Goal: Check status: Check status

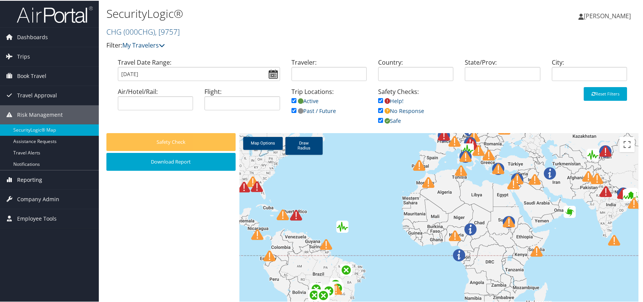
click at [30, 176] on span "Reporting" at bounding box center [29, 178] width 25 height 19
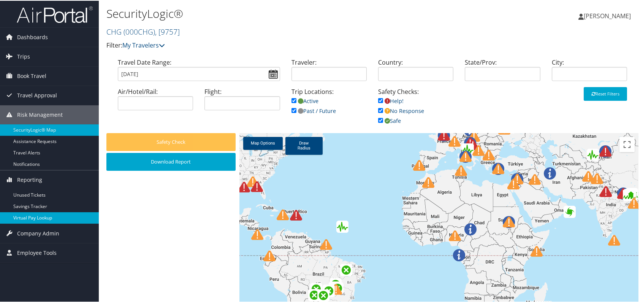
click at [34, 218] on link "Virtual Pay Lookup" at bounding box center [49, 216] width 99 height 11
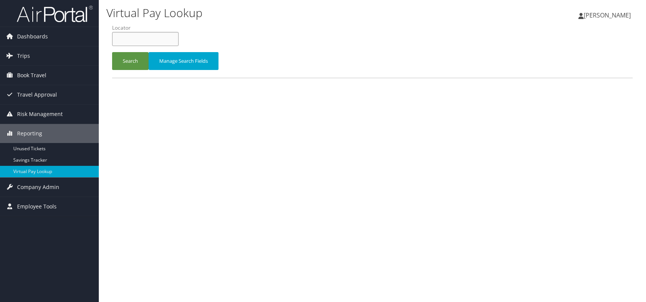
paste input "ACJIAV"
click at [126, 62] on button "Search" at bounding box center [130, 61] width 36 height 18
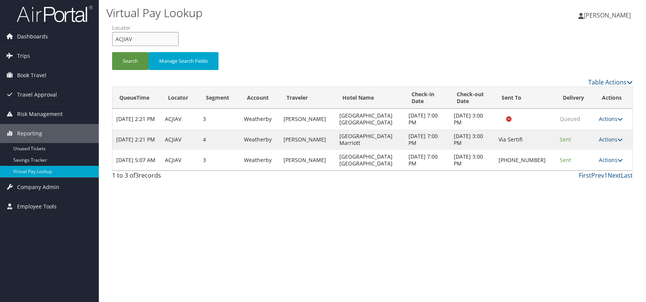
drag, startPoint x: 134, startPoint y: 39, endPoint x: 113, endPoint y: 44, distance: 21.7
click at [113, 44] on input "ACJIAV" at bounding box center [145, 39] width 66 height 14
paste input "CDZAZH"
click at [128, 61] on button "Search" at bounding box center [130, 61] width 36 height 18
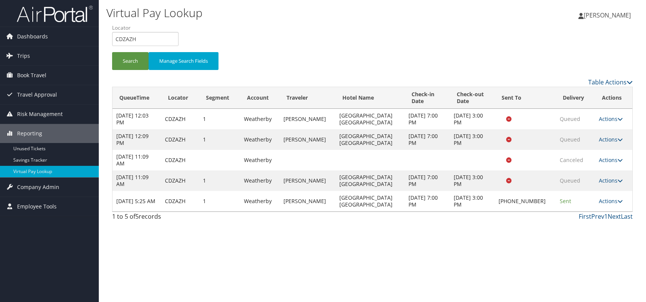
click at [466, 198] on td "Oct 8, 2025 3:00 PM" at bounding box center [472, 201] width 45 height 21
drag, startPoint x: 138, startPoint y: 38, endPoint x: 111, endPoint y: 39, distance: 27.0
click at [112, 39] on form "QueueTime Locator CDZAZH Segment Account Traveler Hotel Name Check-in Date Chec…" at bounding box center [372, 50] width 520 height 53
paste input "OWTZH"
type input "OWTZHH"
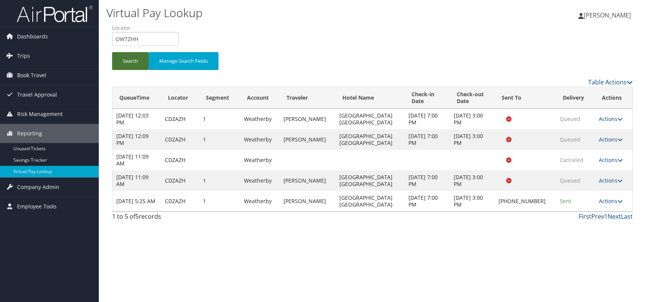
click at [130, 65] on button "Search" at bounding box center [130, 61] width 36 height 18
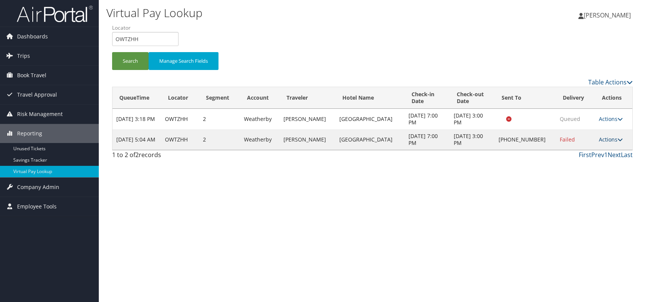
click at [609, 140] on link "Actions" at bounding box center [611, 139] width 24 height 7
click at [579, 167] on link "Logs" at bounding box center [586, 163] width 65 height 13
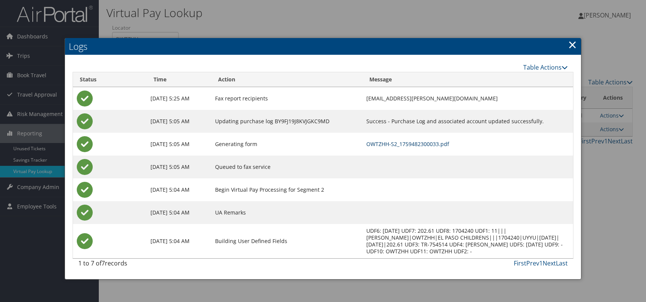
click at [405, 145] on link "OWTZHH-S2_1759482300033.pdf" at bounding box center [407, 143] width 83 height 7
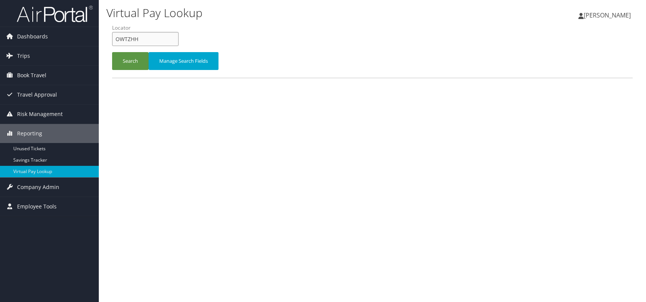
drag, startPoint x: 148, startPoint y: 38, endPoint x: 114, endPoint y: 39, distance: 33.4
click at [114, 39] on input "OWTZHH" at bounding box center [145, 39] width 66 height 14
paste input "GHUQKT"
click at [127, 38] on input "GHUQKT" at bounding box center [145, 39] width 66 height 14
click at [130, 38] on input "GHUQKT" at bounding box center [145, 39] width 66 height 14
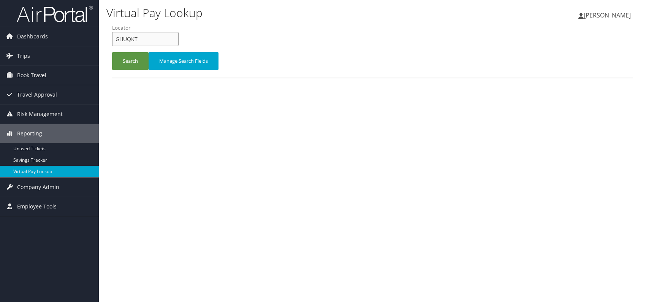
click at [129, 39] on input "GHUQKT" at bounding box center [145, 39] width 66 height 14
type input "GHUQKT"
click at [130, 56] on button "Search" at bounding box center [130, 61] width 36 height 18
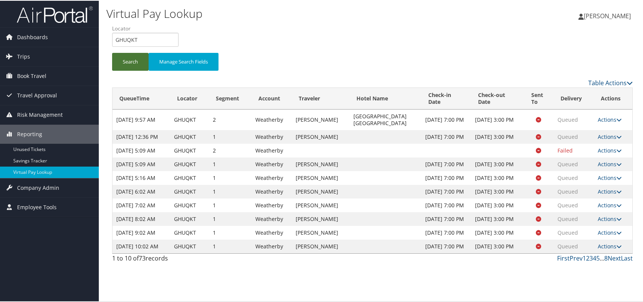
scroll to position [18, 0]
click at [625, 261] on link "Last" at bounding box center [627, 257] width 12 height 8
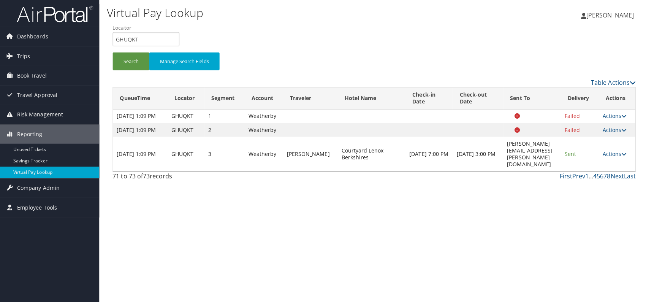
scroll to position [0, 0]
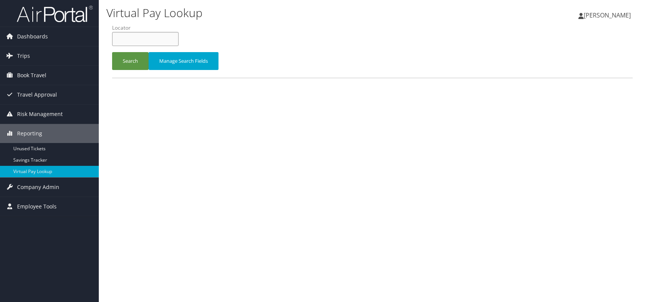
paste input "WRVASD"
click at [133, 63] on button "Search" at bounding box center [130, 61] width 36 height 18
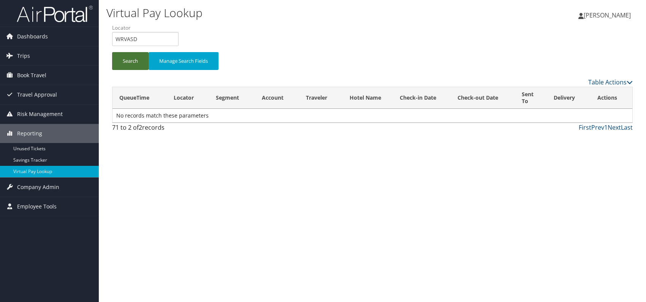
click at [134, 57] on button "Search" at bounding box center [130, 61] width 36 height 18
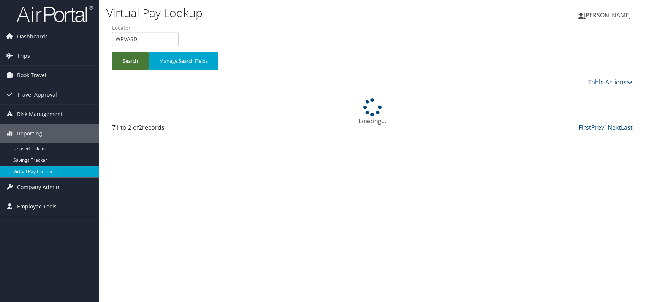
click at [134, 57] on button "Search" at bounding box center [130, 61] width 36 height 18
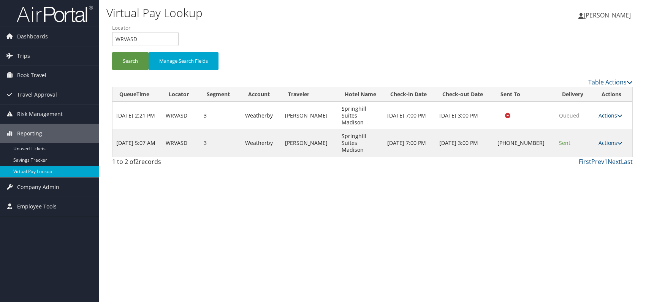
click at [473, 189] on div "Virtual Pay Lookup [PERSON_NAME] [PERSON_NAME] My Settings Travel Agency Contac…" at bounding box center [372, 151] width 547 height 302
drag, startPoint x: 148, startPoint y: 42, endPoint x: 104, endPoint y: 35, distance: 44.3
click at [104, 35] on div "Virtual Pay Lookup [PERSON_NAME] [PERSON_NAME] My Settings Travel Agency Contac…" at bounding box center [372, 151] width 547 height 302
paste input "LMSTXO"
click at [128, 41] on input "LMSTXO" at bounding box center [145, 39] width 66 height 14
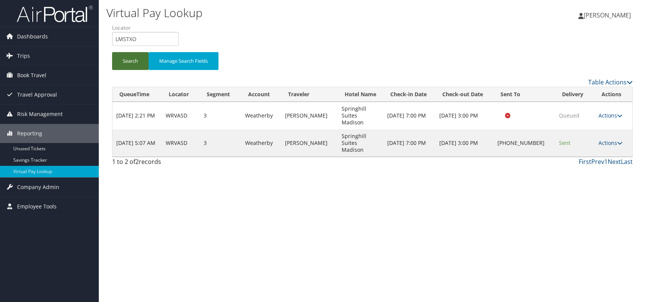
click at [133, 60] on button "Search" at bounding box center [130, 61] width 36 height 18
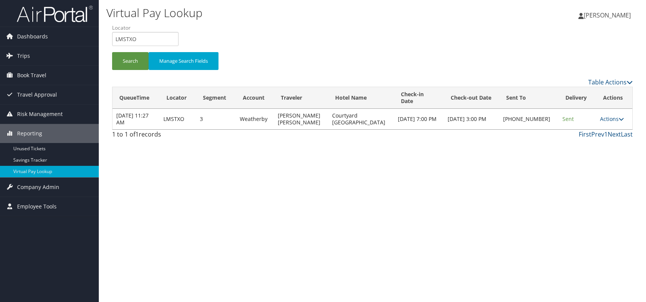
click at [484, 164] on div "Virtual Pay Lookup [PERSON_NAME] [PERSON_NAME] My Settings Travel Agency Contac…" at bounding box center [372, 151] width 547 height 302
drag, startPoint x: 143, startPoint y: 31, endPoint x: 117, endPoint y: 41, distance: 28.1
click at [117, 41] on li "Locator LMSTXO" at bounding box center [148, 38] width 72 height 28
drag, startPoint x: 133, startPoint y: 36, endPoint x: 116, endPoint y: 37, distance: 17.1
click at [116, 37] on input "LMSTXO" at bounding box center [145, 39] width 66 height 14
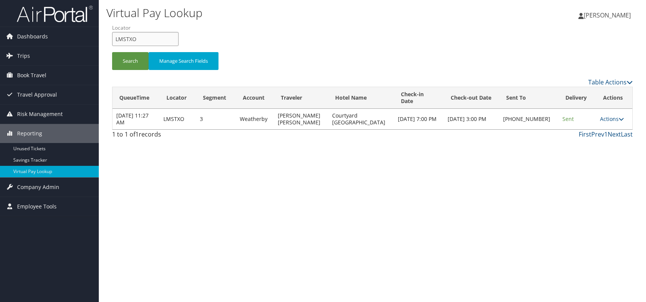
paste input "HKAIKF"
click at [128, 59] on button "Search" at bounding box center [130, 61] width 36 height 18
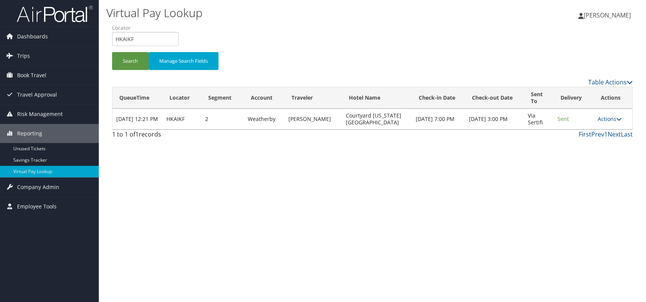
drag, startPoint x: 387, startPoint y: 205, endPoint x: 409, endPoint y: 196, distance: 23.5
click at [391, 205] on div "Virtual Pay Lookup [PERSON_NAME] [PERSON_NAME] My Settings Travel Agency Contac…" at bounding box center [372, 151] width 547 height 302
drag, startPoint x: 115, startPoint y: 40, endPoint x: 108, endPoint y: 40, distance: 6.5
click at [104, 40] on div "Virtual Pay Lookup [PERSON_NAME] [PERSON_NAME] My Settings Travel Agency Contac…" at bounding box center [372, 151] width 547 height 302
paste input "UTYXKY"
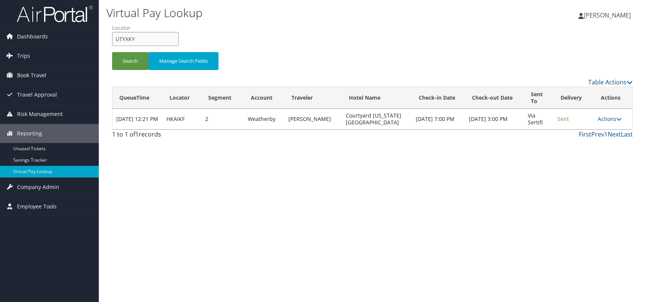
click at [128, 38] on input "UTYXKY" at bounding box center [145, 39] width 66 height 14
click at [125, 62] on button "Search" at bounding box center [130, 61] width 36 height 18
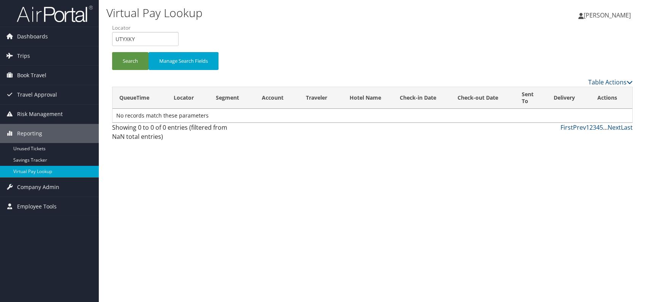
click at [460, 210] on div "Virtual Pay Lookup [PERSON_NAME] [PERSON_NAME] My Settings Travel Agency Contac…" at bounding box center [372, 151] width 547 height 302
drag, startPoint x: 144, startPoint y: 32, endPoint x: 112, endPoint y: 39, distance: 31.8
click at [112, 39] on input "UTYXKY" at bounding box center [145, 39] width 66 height 14
paste input "DOUKIG"
click at [131, 65] on button "Search" at bounding box center [130, 61] width 36 height 18
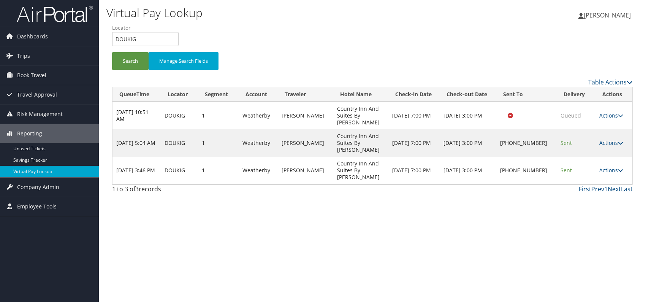
drag, startPoint x: 478, startPoint y: 240, endPoint x: 497, endPoint y: 231, distance: 20.6
click at [479, 240] on div "Virtual Pay Lookup [PERSON_NAME] [PERSON_NAME] My Settings Travel Agency Contac…" at bounding box center [372, 151] width 547 height 302
drag, startPoint x: 109, startPoint y: 38, endPoint x: 102, endPoint y: 37, distance: 7.0
click at [102, 37] on div "Virtual Pay Lookup [PERSON_NAME] [PERSON_NAME] My Settings Travel Agency Contac…" at bounding box center [372, 151] width 547 height 302
paste input "UAWGAL"
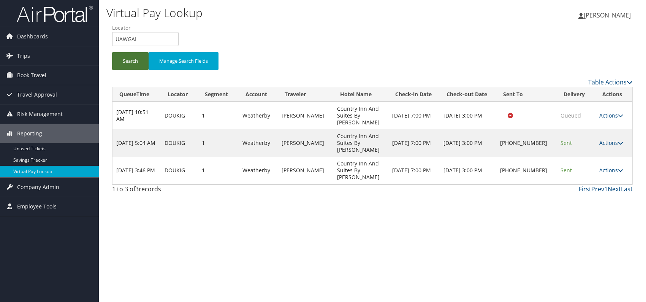
click at [134, 59] on button "Search" at bounding box center [130, 61] width 36 height 18
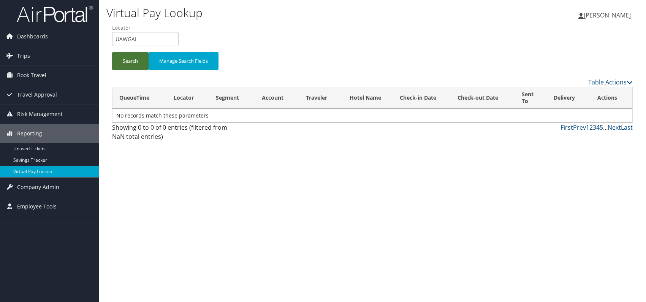
click at [126, 66] on button "Search" at bounding box center [130, 61] width 36 height 18
drag, startPoint x: 136, startPoint y: 44, endPoint x: 110, endPoint y: 43, distance: 25.5
click at [112, 43] on form "QueueTime Locator UAWGAL Segment Account Traveler Hotel Name Check-in Date Chec…" at bounding box center [372, 50] width 520 height 53
paste input "NLTDCZ"
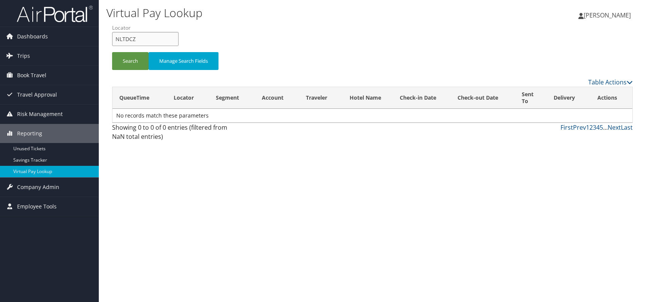
click at [129, 38] on input "NLTDCZ" at bounding box center [145, 39] width 66 height 14
click at [124, 63] on button "Search" at bounding box center [130, 61] width 36 height 18
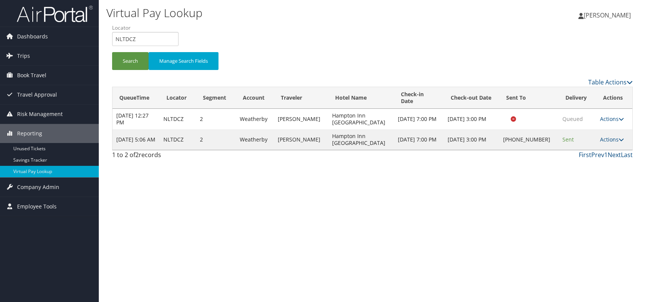
drag, startPoint x: 141, startPoint y: 51, endPoint x: 134, endPoint y: 47, distance: 7.7
click at [137, 50] on li "Locator NLTDCZ" at bounding box center [148, 38] width 72 height 28
drag, startPoint x: 141, startPoint y: 39, endPoint x: 112, endPoint y: 36, distance: 29.8
click at [112, 36] on input "NLTDCZ" at bounding box center [145, 39] width 66 height 14
paste input "OIUGPO"
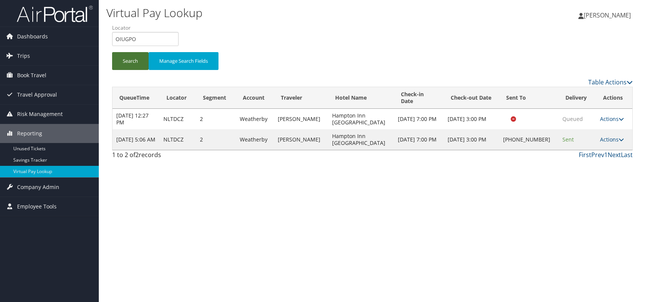
click at [130, 62] on button "Search" at bounding box center [130, 61] width 36 height 18
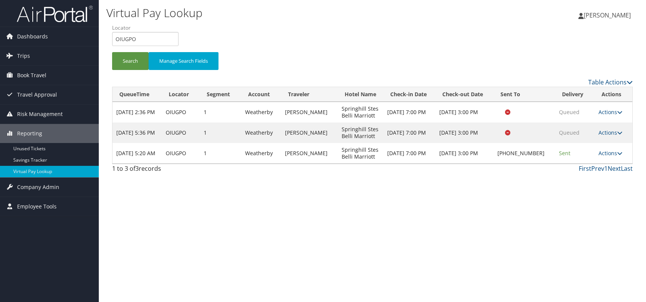
click at [397, 209] on div "Virtual Pay Lookup [PERSON_NAME] [PERSON_NAME] My Settings Travel Agency Contac…" at bounding box center [372, 151] width 547 height 302
drag, startPoint x: 143, startPoint y: 33, endPoint x: 108, endPoint y: 38, distance: 35.3
click at [112, 38] on form "QueueTime Locator OIUGPO Segment Account Traveler Hotel Name Check-in Date Chec…" at bounding box center [372, 50] width 520 height 53
paste input "ICIDNC"
click at [128, 37] on input "ICIDNC" at bounding box center [145, 39] width 66 height 14
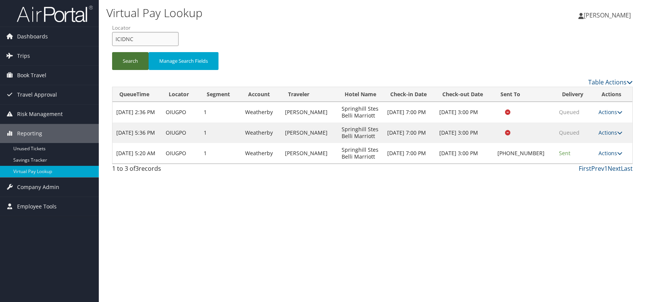
type input "ICIDNC"
click at [137, 63] on button "Search" at bounding box center [130, 61] width 36 height 18
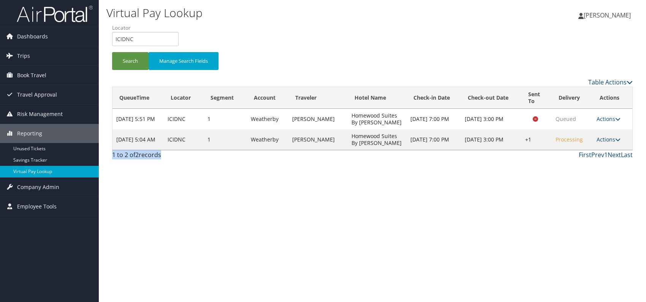
drag, startPoint x: 313, startPoint y: 219, endPoint x: 411, endPoint y: 219, distance: 98.4
click at [395, 221] on div "Virtual Pay Lookup [PERSON_NAME] [PERSON_NAME] My Settings Travel Agency Contac…" at bounding box center [372, 151] width 547 height 302
drag, startPoint x: 435, startPoint y: 218, endPoint x: 441, endPoint y: 216, distance: 6.6
click at [435, 217] on div "Virtual Pay Lookup [PERSON_NAME] [PERSON_NAME] My Settings Travel Agency Contac…" at bounding box center [372, 151] width 547 height 302
click at [603, 143] on link "Actions" at bounding box center [608, 139] width 24 height 7
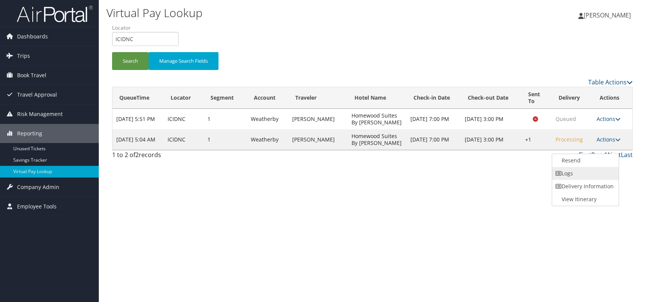
click at [579, 171] on link "Logs" at bounding box center [584, 173] width 65 height 13
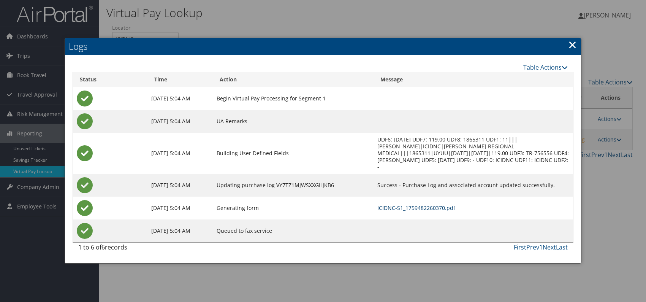
click at [407, 204] on link "ICIDNC-S1_1759482260370.pdf" at bounding box center [416, 207] width 78 height 7
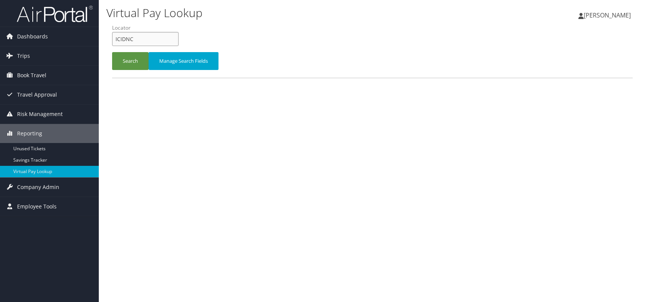
drag, startPoint x: 147, startPoint y: 39, endPoint x: 103, endPoint y: 36, distance: 43.8
click at [103, 36] on div "Virtual Pay Lookup [PERSON_NAME] [PERSON_NAME] My Settings Travel Agency Contac…" at bounding box center [372, 151] width 547 height 302
paste input "SMQVIU"
click at [126, 62] on button "Search" at bounding box center [130, 61] width 36 height 18
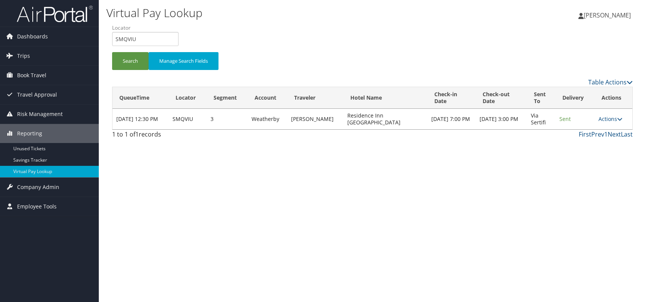
click at [485, 222] on div "Virtual Pay Lookup [PERSON_NAME] [PERSON_NAME] My Settings Travel Agency Contac…" at bounding box center [372, 151] width 547 height 302
drag, startPoint x: 135, startPoint y: 33, endPoint x: 108, endPoint y: 36, distance: 27.1
click at [112, 36] on form "QueueTime Locator SMQVIU Segment Account Traveler Hotel Name Check-in Date Chec…" at bounding box center [372, 50] width 520 height 53
paste input "WTOUX"
click at [129, 39] on input "WTOUXU" at bounding box center [145, 39] width 66 height 14
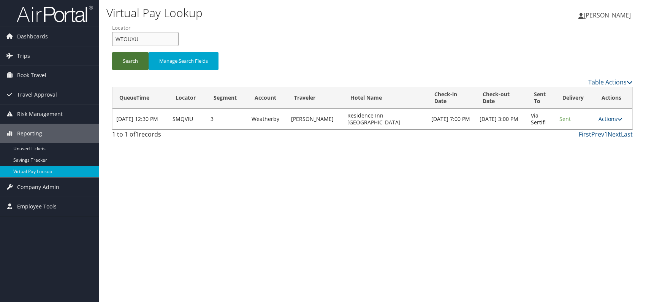
type input "WTOUXU"
click at [130, 60] on button "Search" at bounding box center [130, 61] width 36 height 18
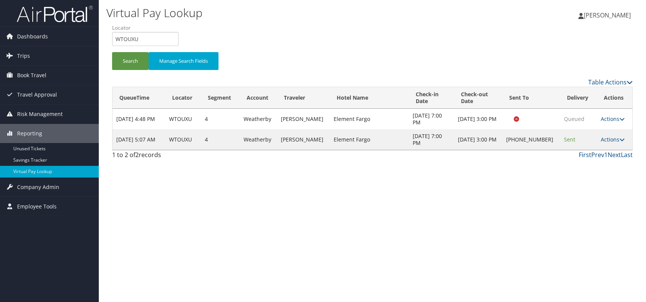
click at [507, 197] on div "Virtual Pay Lookup [PERSON_NAME] [PERSON_NAME] My Settings Travel Agency Contac…" at bounding box center [372, 151] width 547 height 302
